Goal: Navigation & Orientation: Find specific page/section

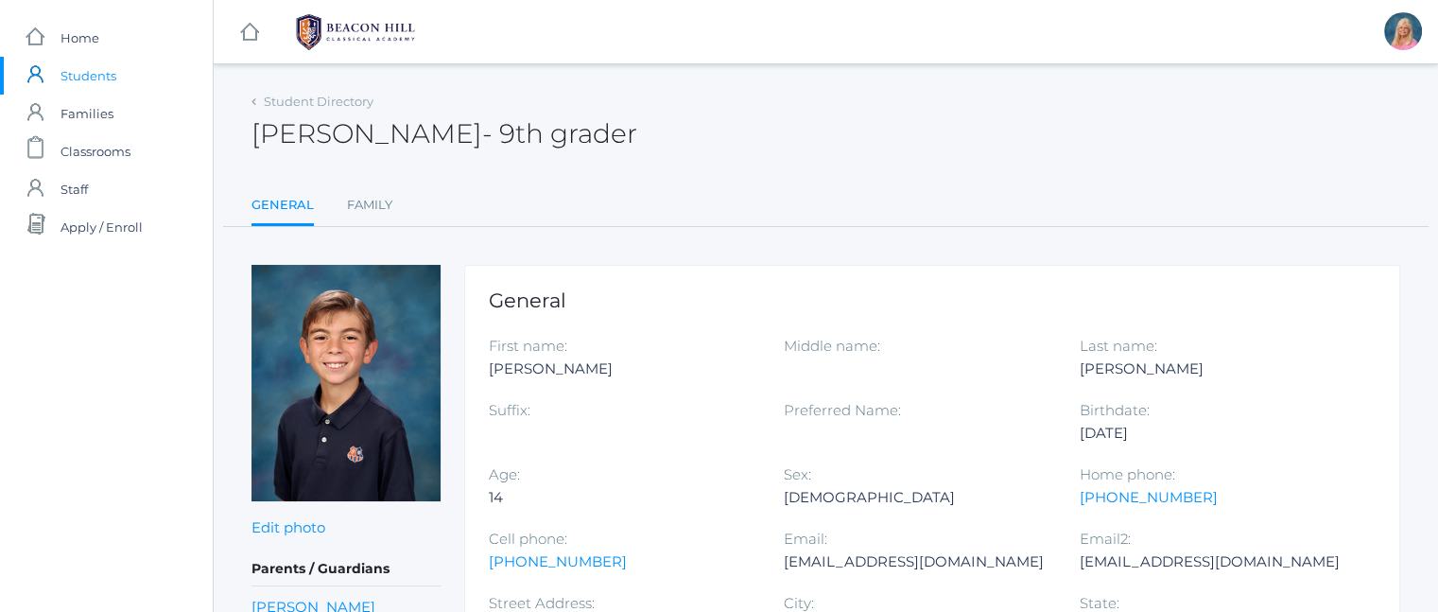
click at [83, 82] on span "Students" at bounding box center [88, 76] width 56 height 38
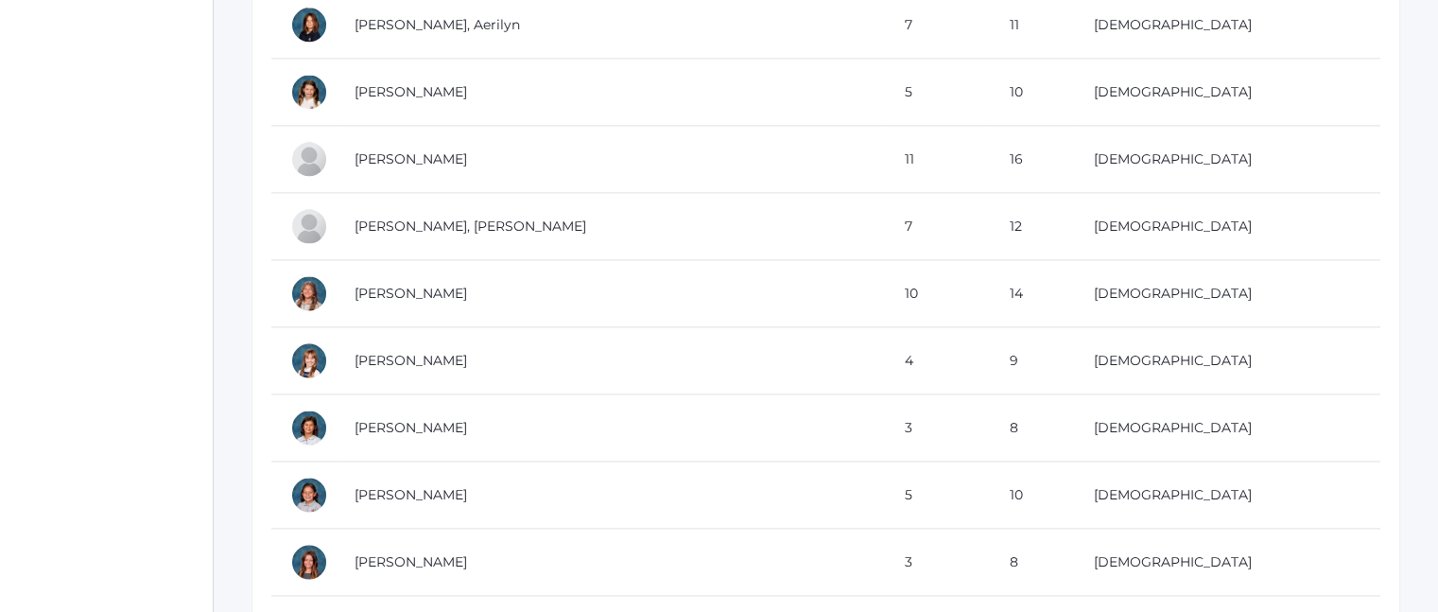
scroll to position [9936, 0]
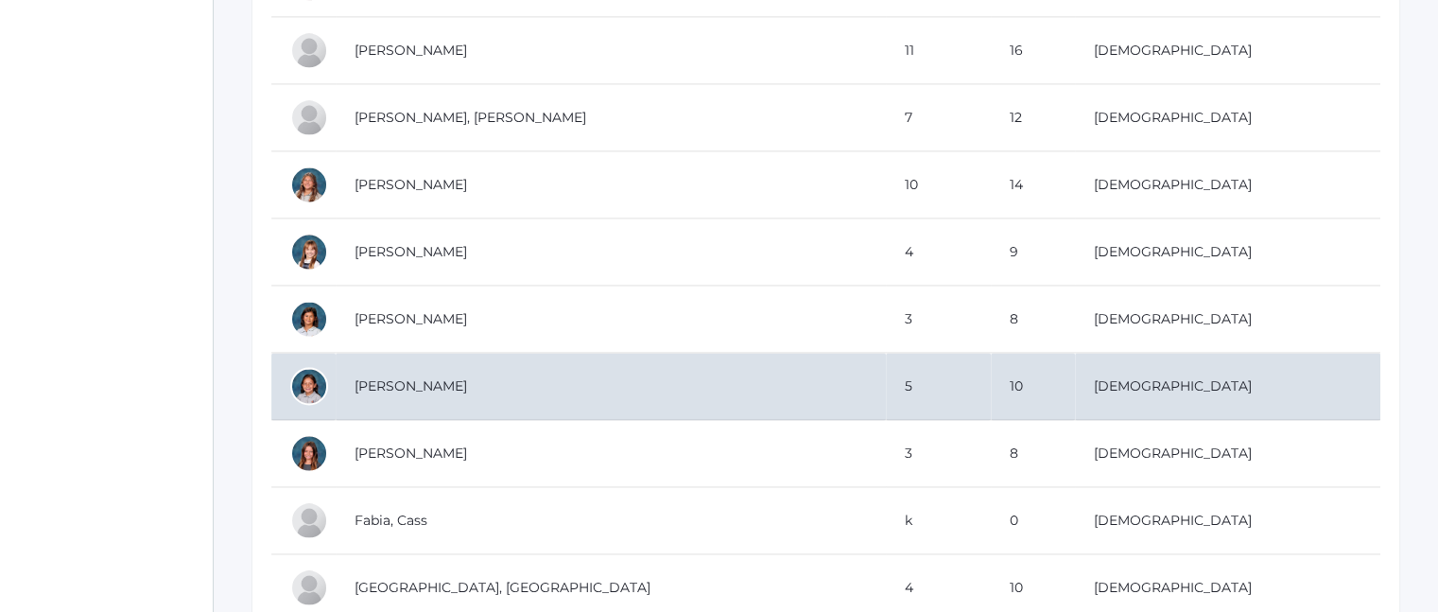
click at [361, 353] on td "Ewing, Esperanza" at bounding box center [611, 386] width 550 height 67
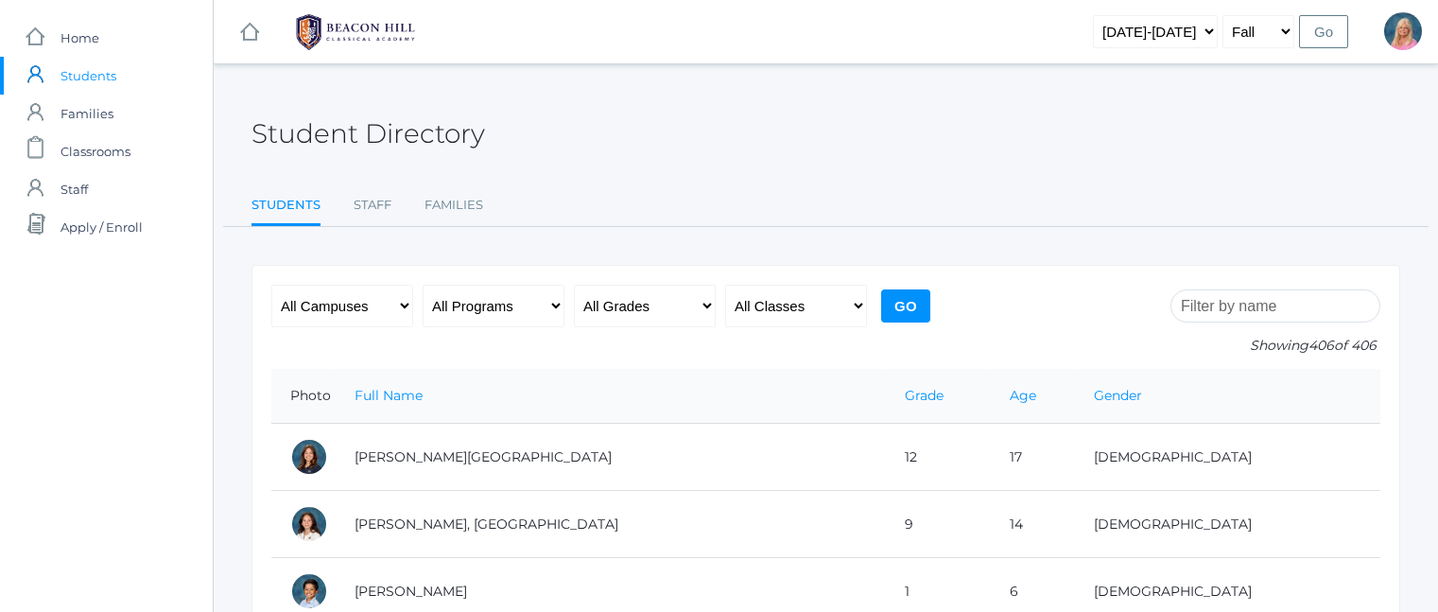
scroll to position [9936, 0]
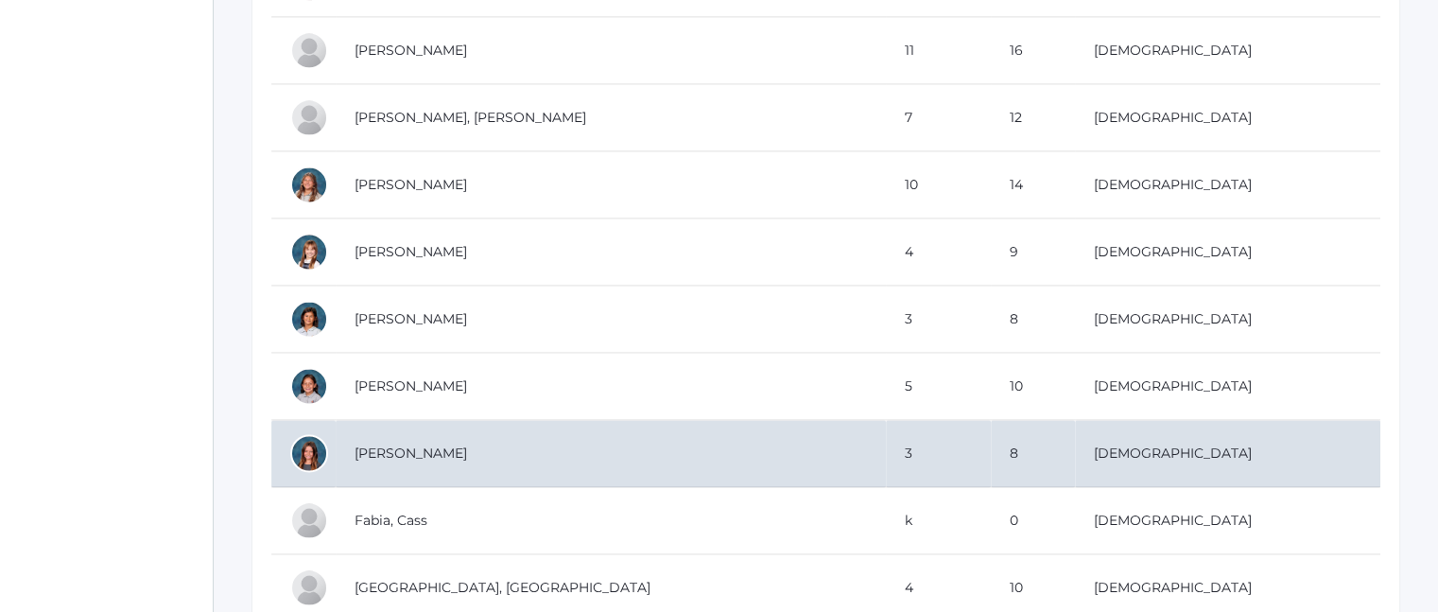
click at [378, 424] on td "Ewing, Evangeline" at bounding box center [611, 453] width 550 height 67
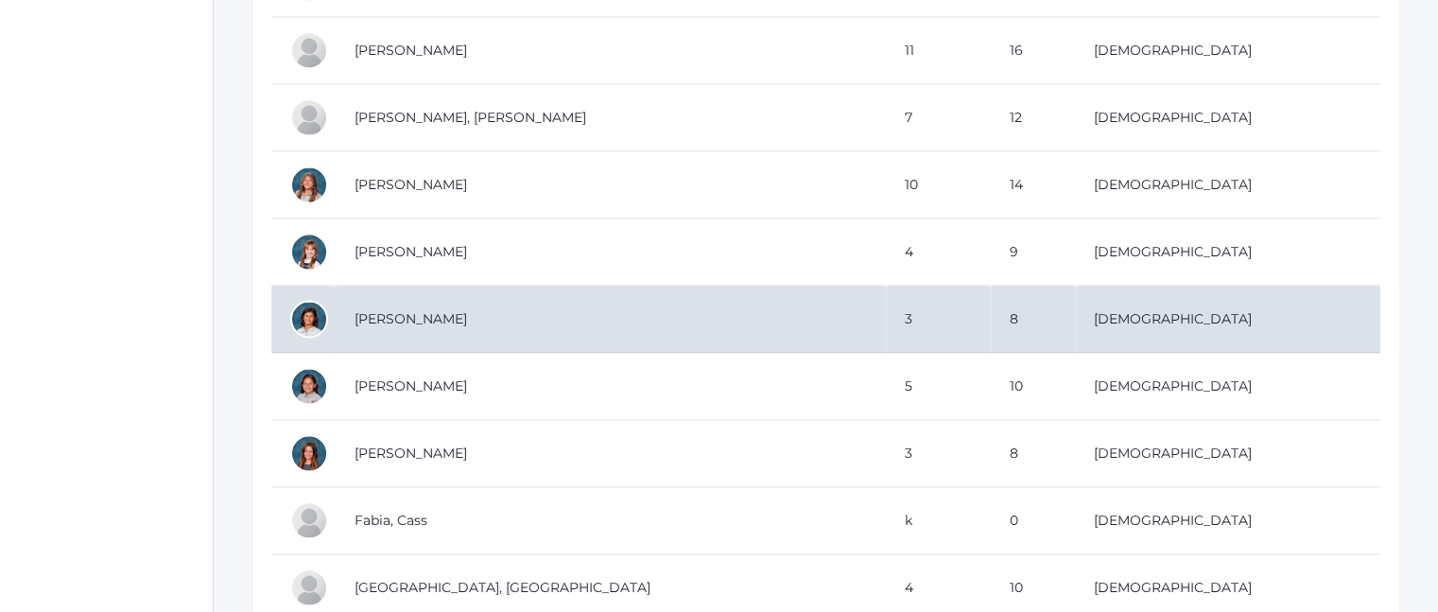
click at [378, 285] on td "Ewing, Adella" at bounding box center [611, 318] width 550 height 67
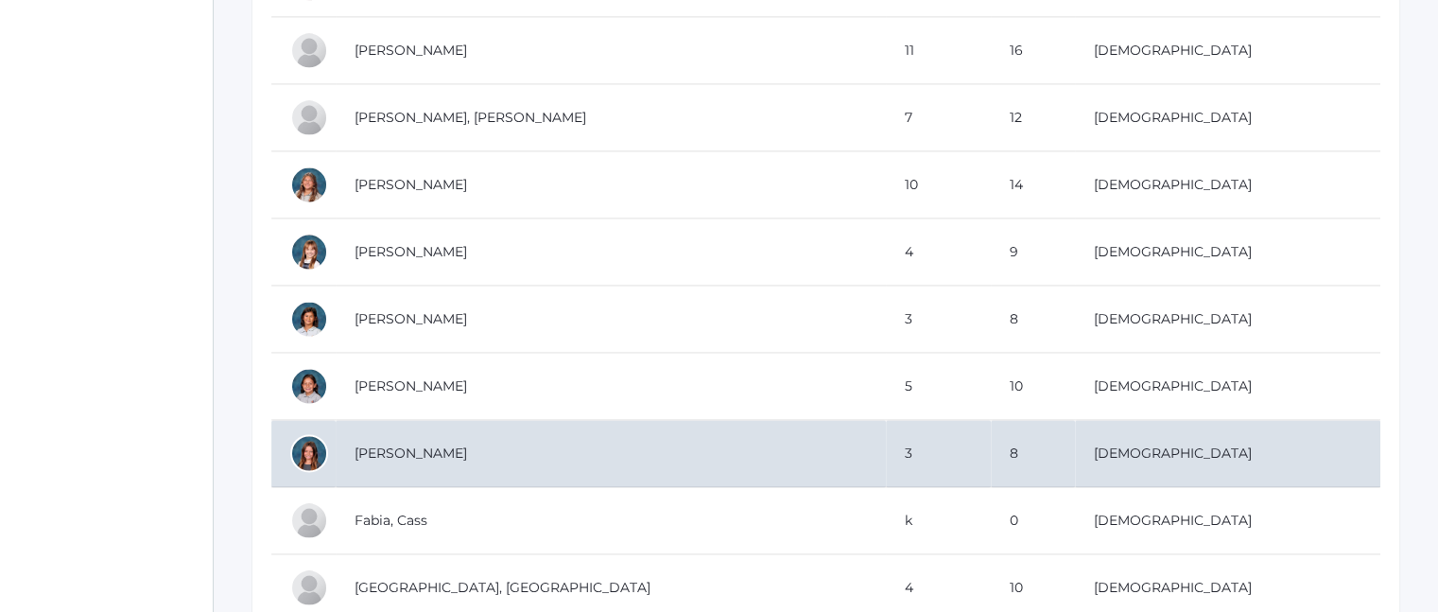
click at [401, 423] on td "Ewing, Evangeline" at bounding box center [611, 453] width 550 height 67
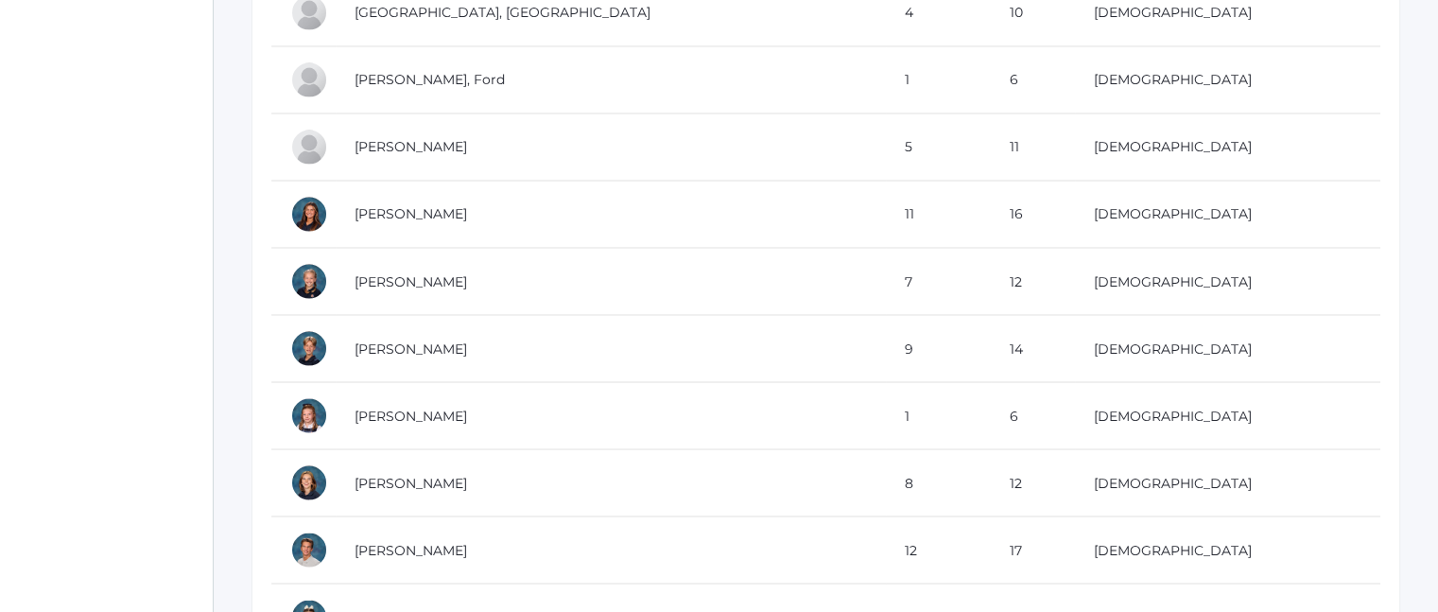
scroll to position [10590, 0]
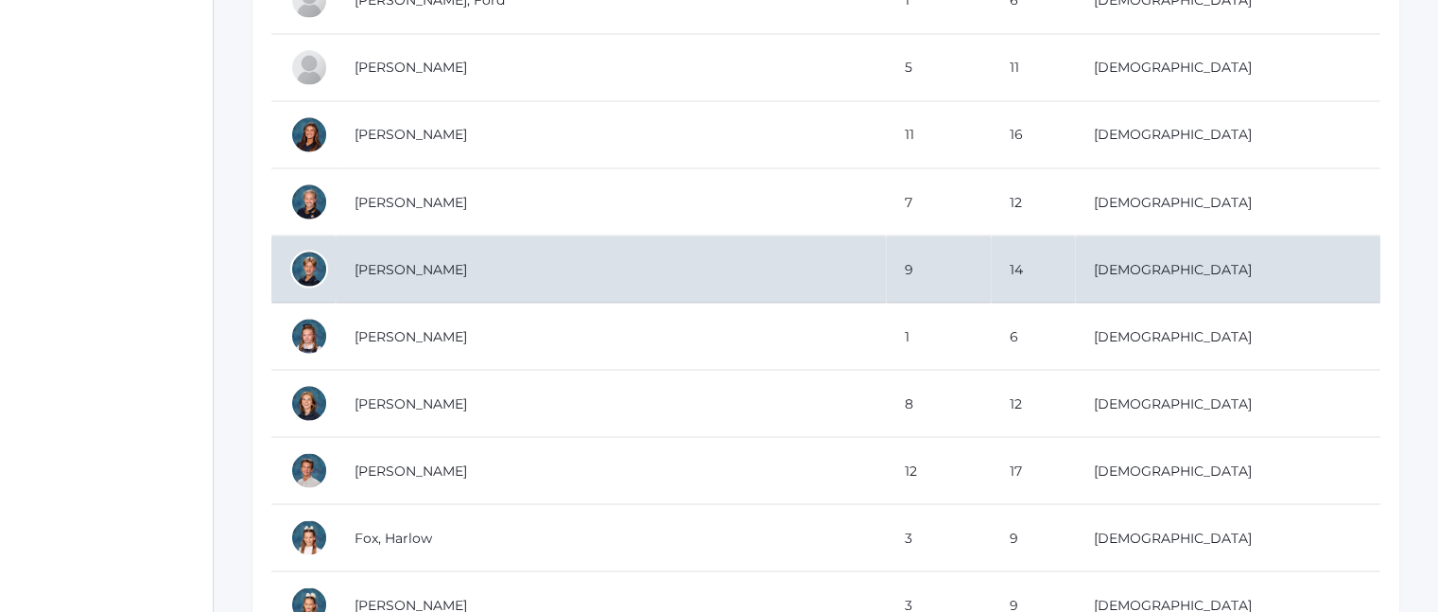
click at [390, 242] on td "Finlay, Liam" at bounding box center [611, 268] width 550 height 67
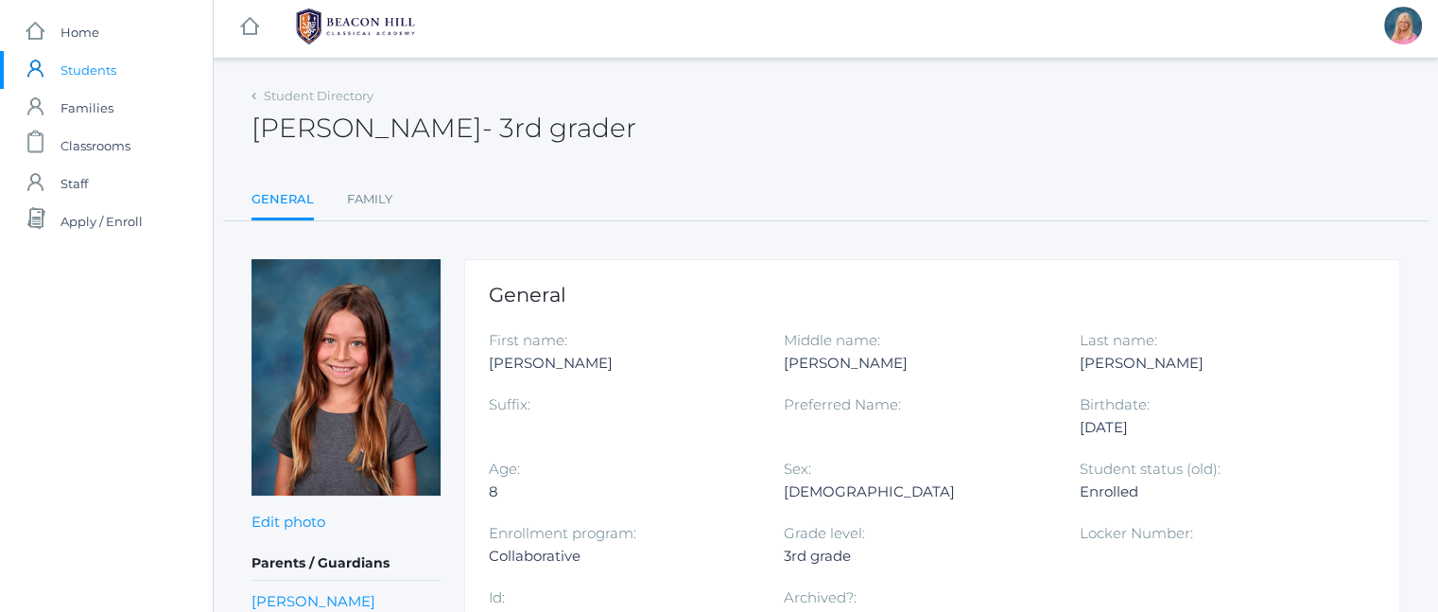
scroll to position [5, 0]
